Goal: Transaction & Acquisition: Purchase product/service

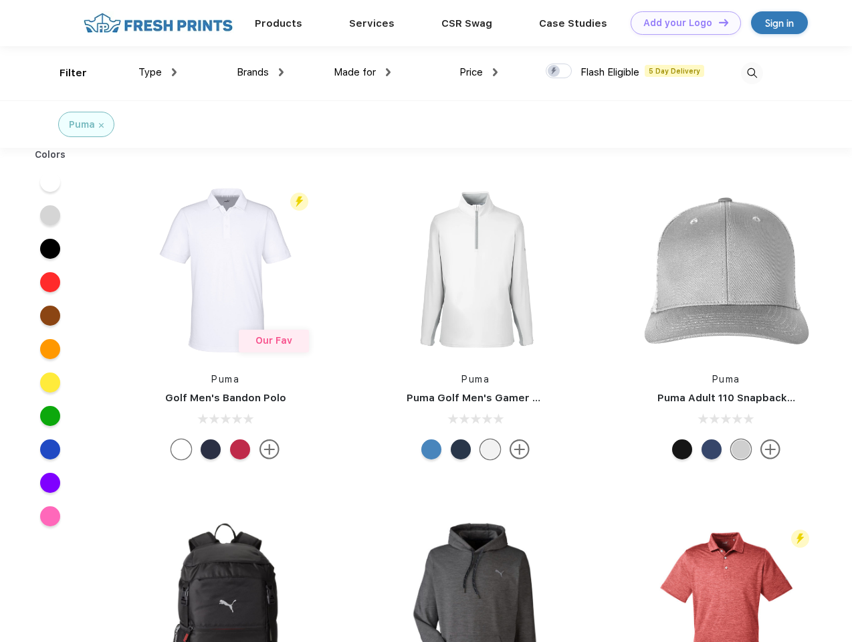
click at [681, 23] on link "Add your Logo Design Tool" at bounding box center [686, 22] width 110 height 23
click at [0, 0] on div "Design Tool" at bounding box center [0, 0] width 0 height 0
click at [718, 22] on link "Add your Logo Design Tool" at bounding box center [686, 22] width 110 height 23
click at [64, 73] on div "Filter" at bounding box center [73, 73] width 27 height 15
click at [158, 72] on span "Type" at bounding box center [149, 72] width 23 height 12
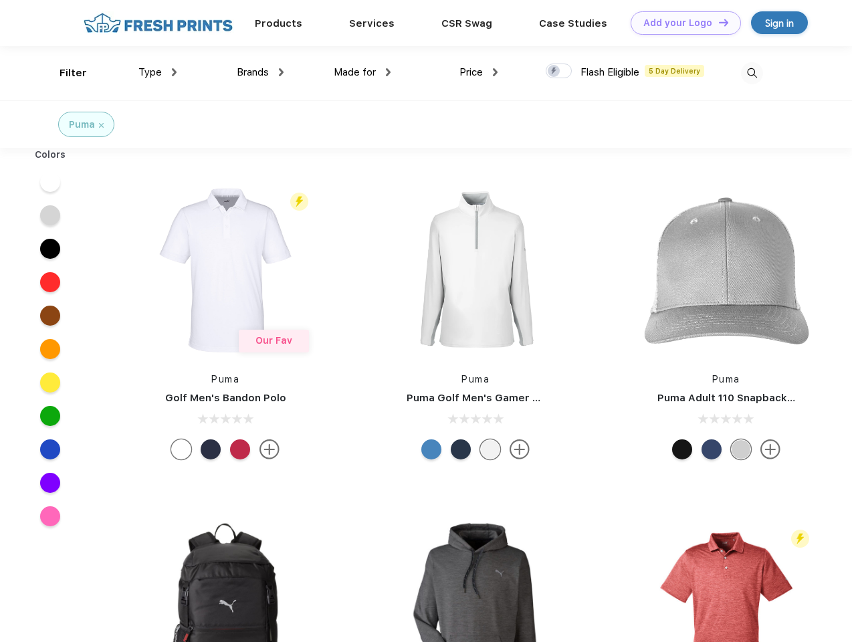
click at [260, 72] on span "Brands" at bounding box center [253, 72] width 32 height 12
click at [363, 72] on span "Made for" at bounding box center [355, 72] width 42 height 12
click at [479, 72] on span "Price" at bounding box center [471, 72] width 23 height 12
click at [559, 72] on div at bounding box center [559, 71] width 26 height 15
click at [555, 72] on input "checkbox" at bounding box center [550, 67] width 9 height 9
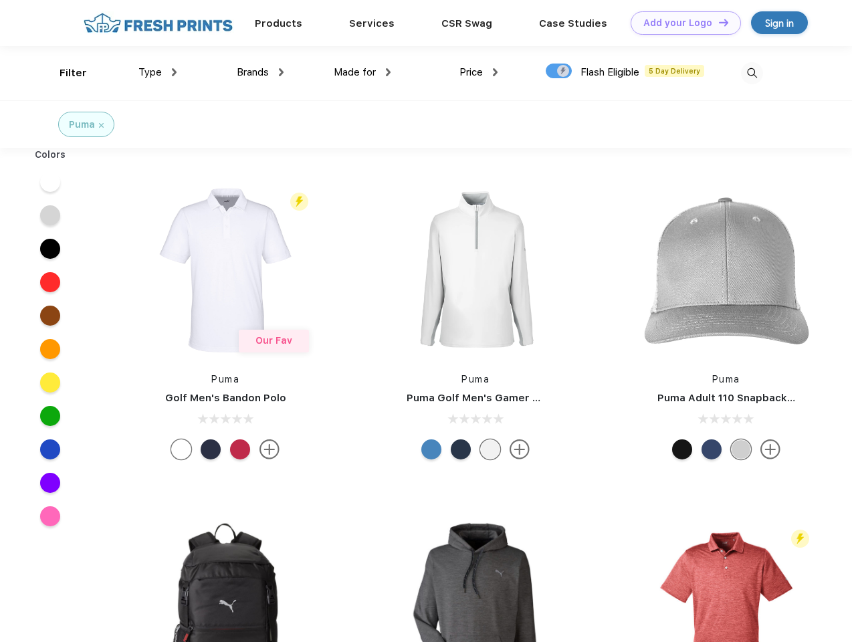
click at [752, 73] on img at bounding box center [752, 73] width 22 height 22
